Goal: Task Accomplishment & Management: Use online tool/utility

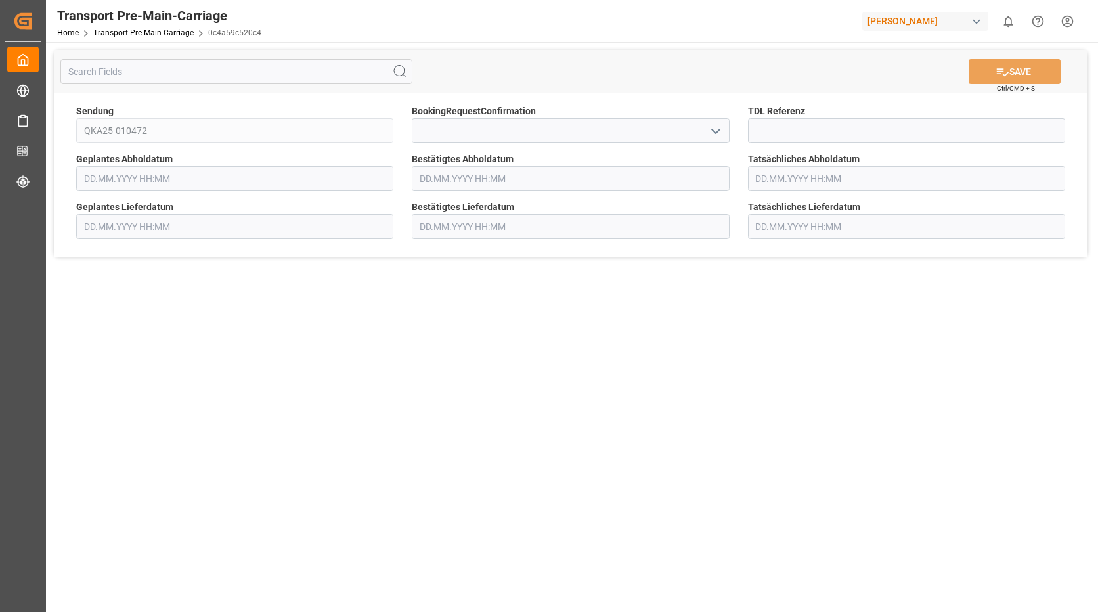
type input "[DATE] 00:00"
click at [492, 171] on input "text" at bounding box center [570, 178] width 317 height 25
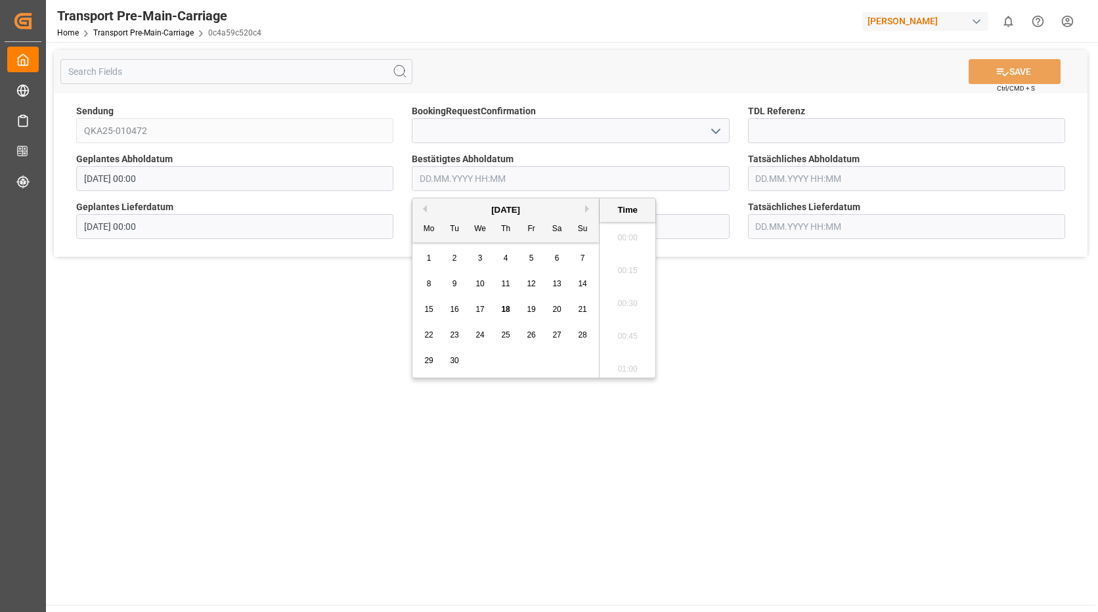
scroll to position [2041, 0]
click at [507, 334] on span "25" at bounding box center [505, 334] width 9 height 9
click at [427, 355] on div "29" at bounding box center [429, 361] width 16 height 16
click at [777, 306] on main "SAVE Ctrl/CMD + S Sendung QKA25-010472 BookingRequestConfirmation TDL Referenz …" at bounding box center [571, 323] width 1050 height 563
click at [481, 177] on input "[DATE] 00:00" at bounding box center [570, 178] width 317 height 25
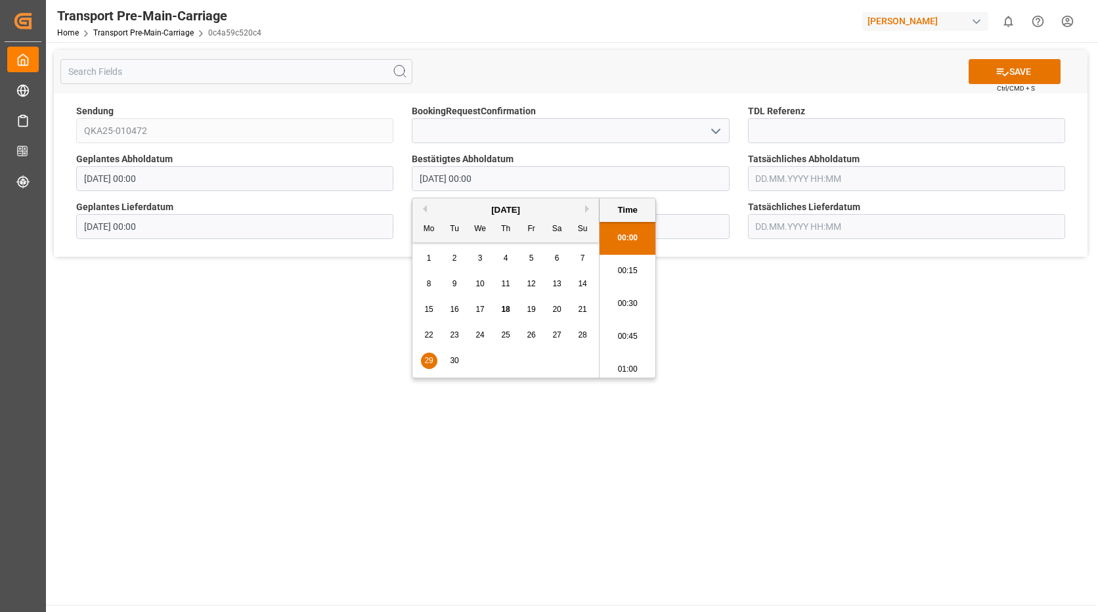
click at [504, 336] on span "25" at bounding box center [505, 334] width 9 height 9
type input "[DATE] 00:00"
click at [297, 340] on main "SAVE Ctrl/CMD + S Sendung QKA25-010472 BookingRequestConfirmation TDL Referenz …" at bounding box center [571, 323] width 1050 height 563
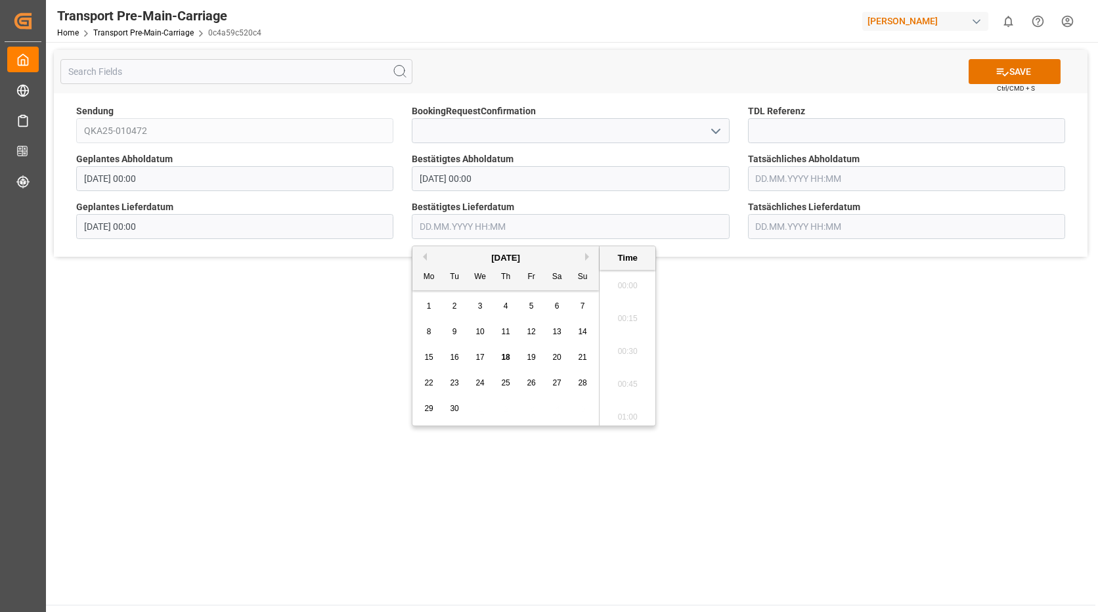
click at [545, 219] on input "text" at bounding box center [570, 226] width 317 height 25
click at [432, 411] on span "29" at bounding box center [428, 408] width 9 height 9
type input "[DATE] 00:00"
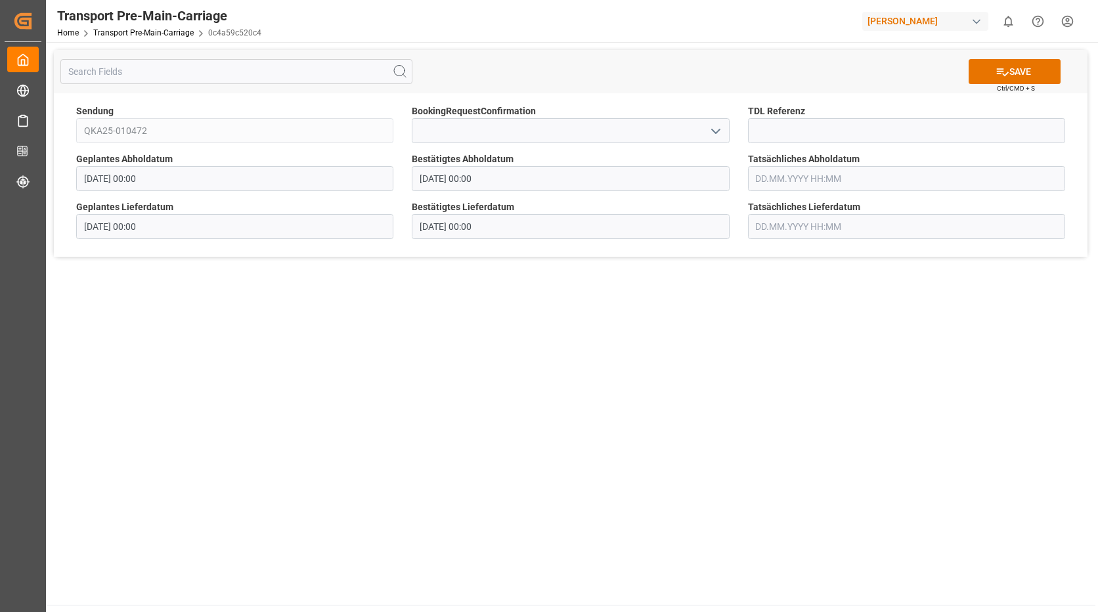
click at [314, 357] on main "SAVE Ctrl/CMD + S Sendung QKA25-010472 BookingRequestConfirmation TDL Referenz …" at bounding box center [571, 323] width 1050 height 563
click at [997, 77] on icon at bounding box center [1003, 72] width 14 height 14
